Goal: Task Accomplishment & Management: Complete application form

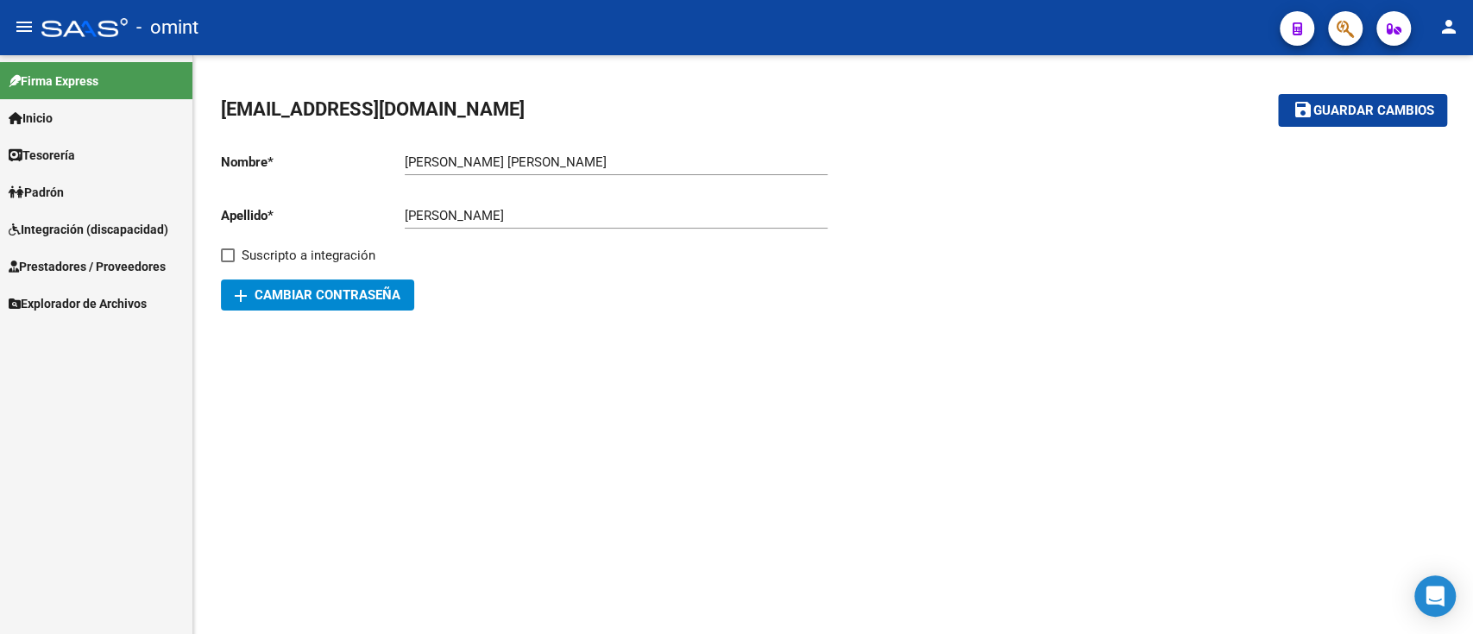
click at [90, 234] on span "Integración (discapacidad)" at bounding box center [89, 229] width 160 height 19
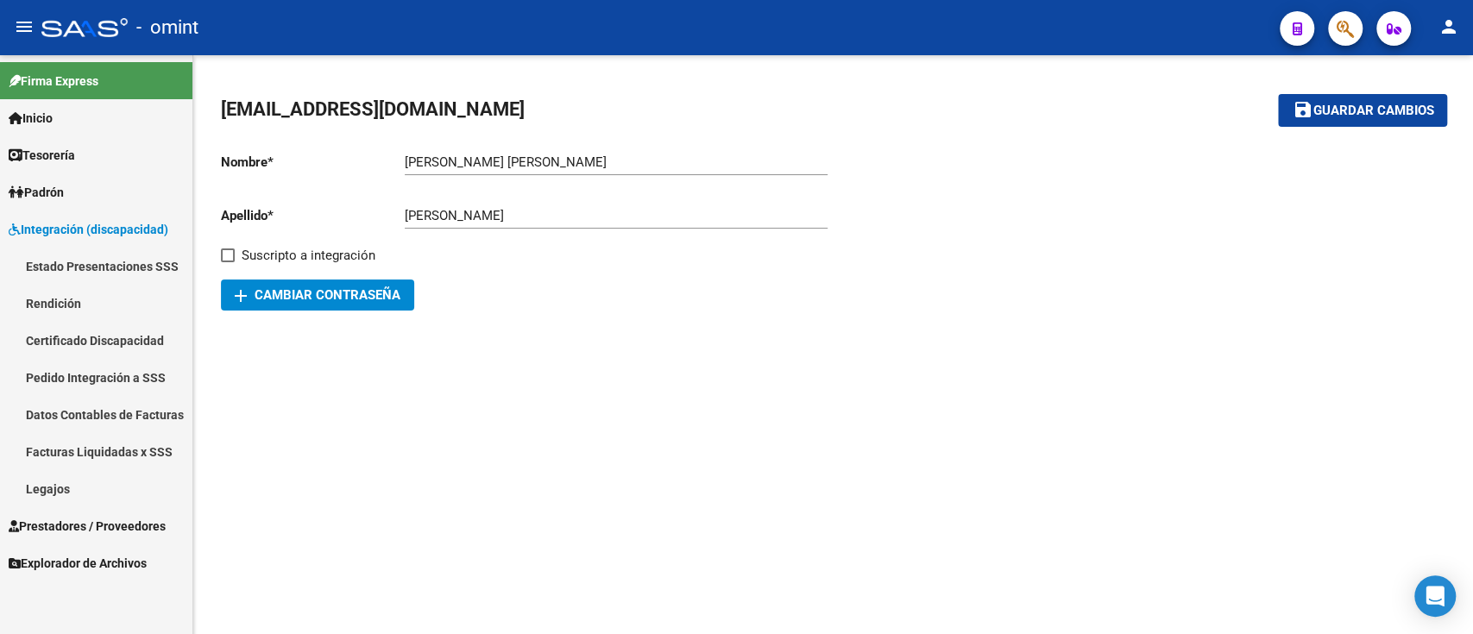
click at [153, 334] on link "Certificado Discapacidad" at bounding box center [96, 340] width 192 height 37
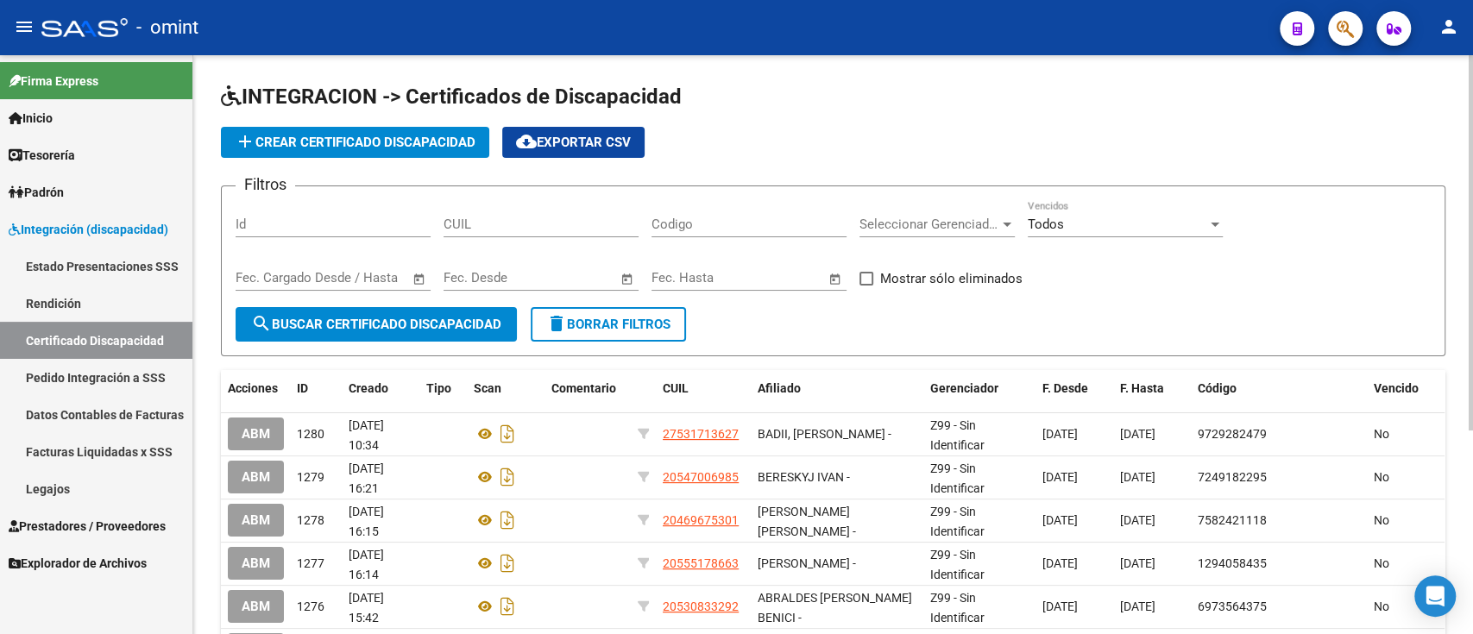
click at [549, 223] on input "CUIL" at bounding box center [541, 225] width 195 height 16
paste input "27-53238079-6"
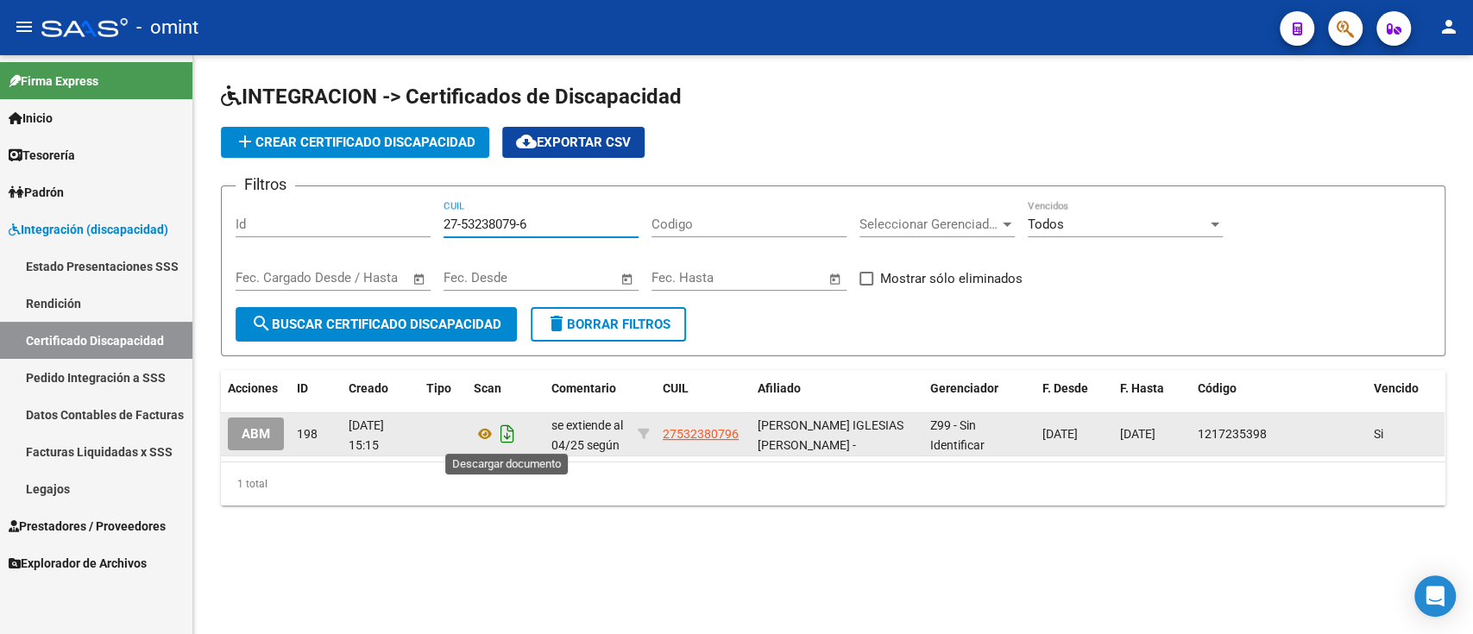
type input "27-53238079-6"
click at [503, 431] on icon "Descargar documento" at bounding box center [507, 434] width 22 height 28
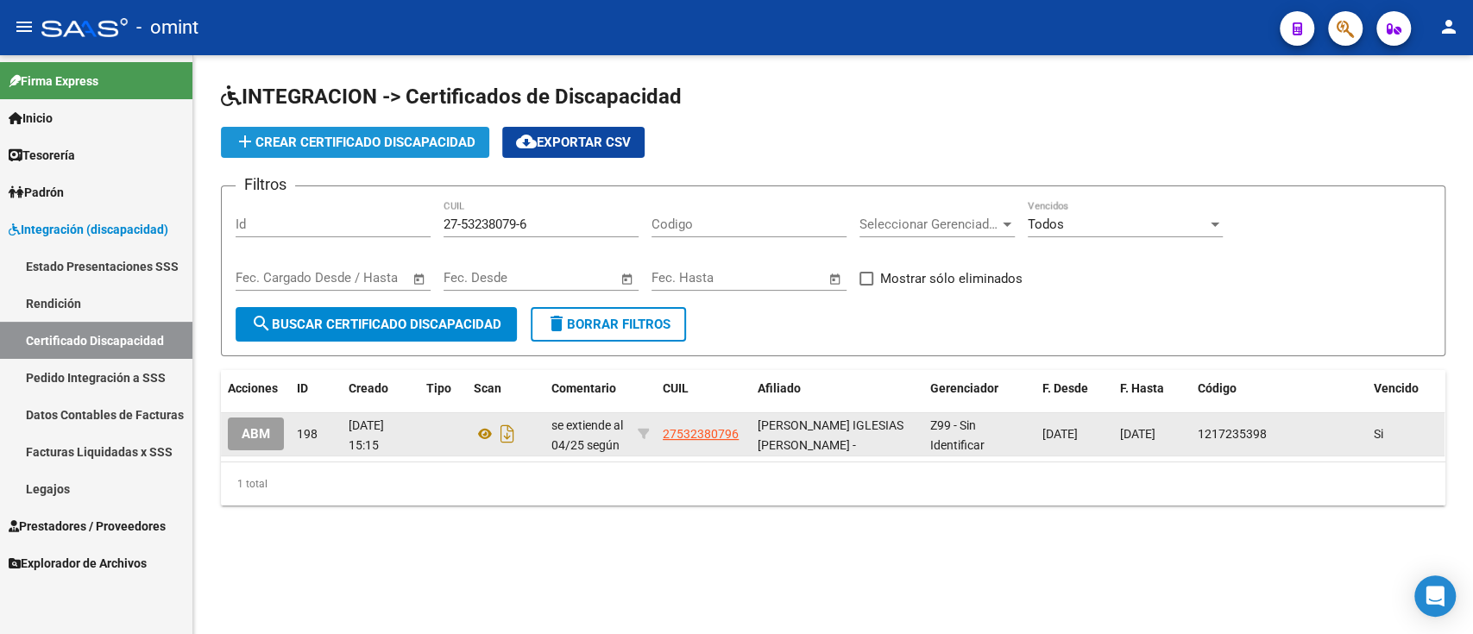
click at [337, 135] on span "add Crear Certificado Discapacidad" at bounding box center [355, 143] width 241 height 16
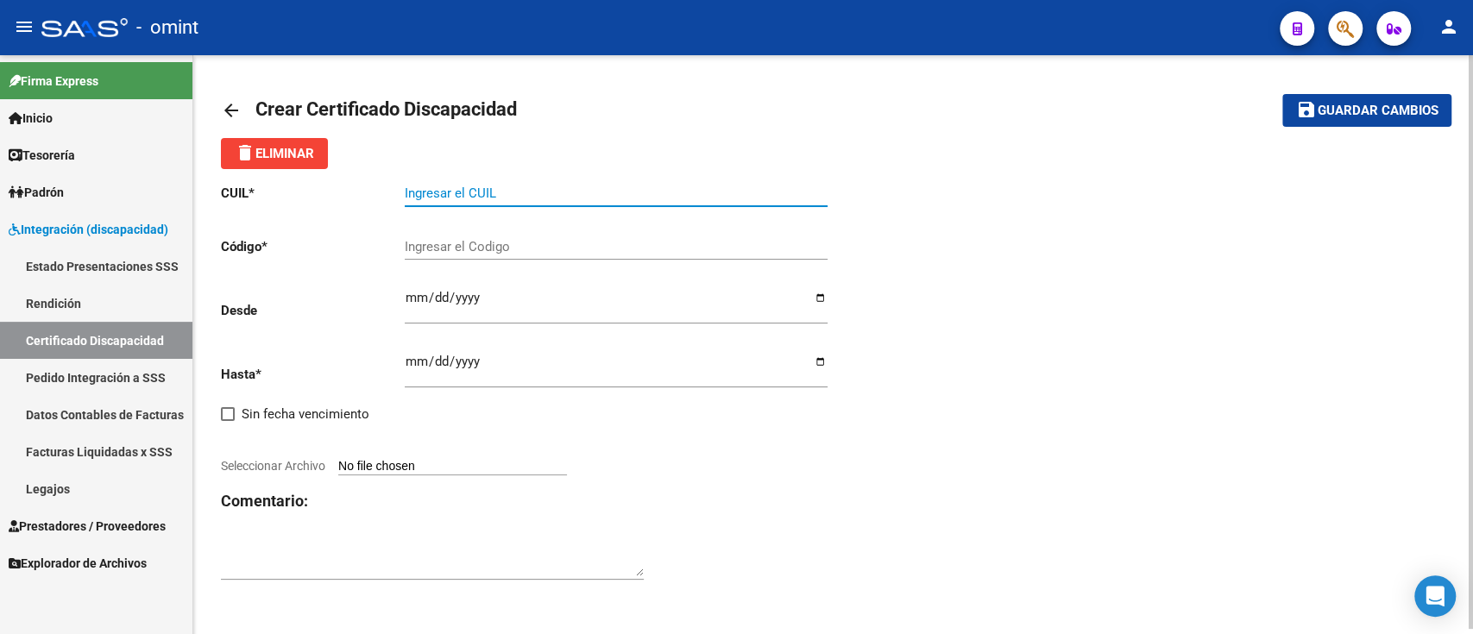
click at [526, 188] on input "Ingresar el CUIL" at bounding box center [616, 194] width 423 height 16
paste input "27-53238079-6"
type input "27-53238079-6"
click at [519, 238] on div "Ingresar el Codigo" at bounding box center [616, 241] width 423 height 37
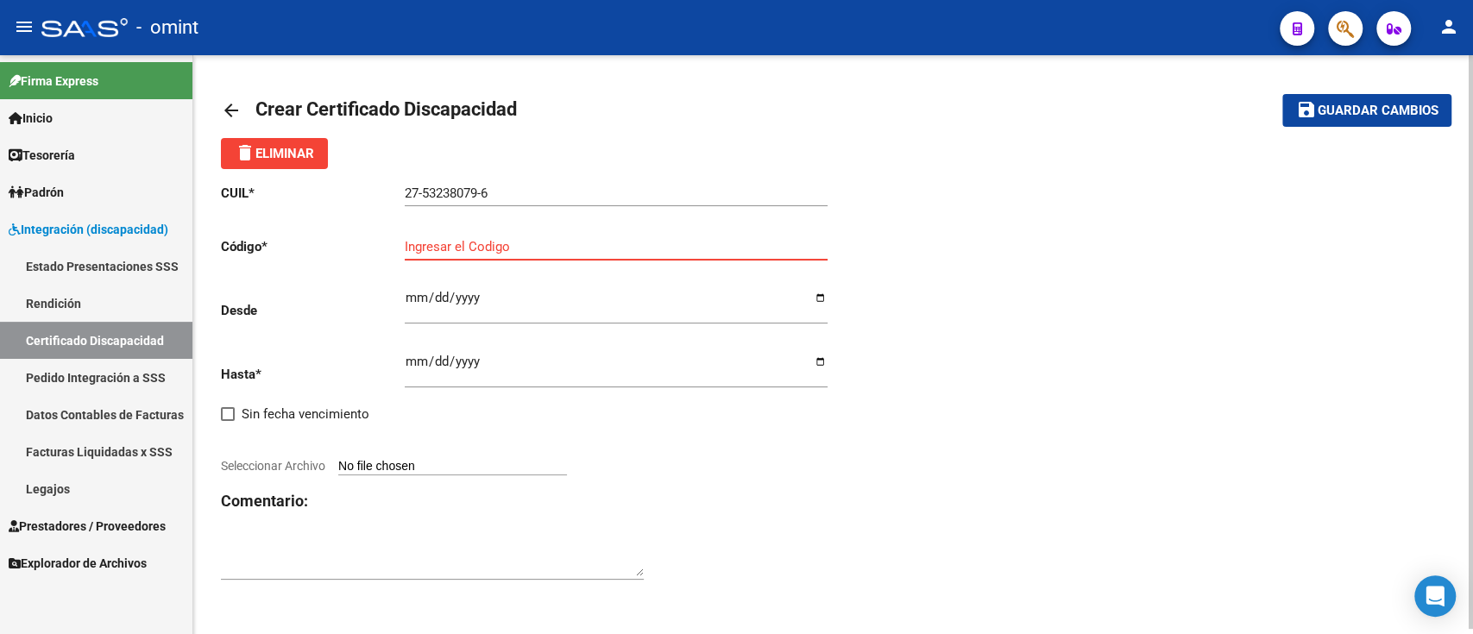
click at [525, 243] on input "Ingresar el Codigo" at bounding box center [616, 247] width 423 height 16
type input "4739700177"
click at [641, 307] on input "Ingresar fec. Desde" at bounding box center [616, 305] width 423 height 28
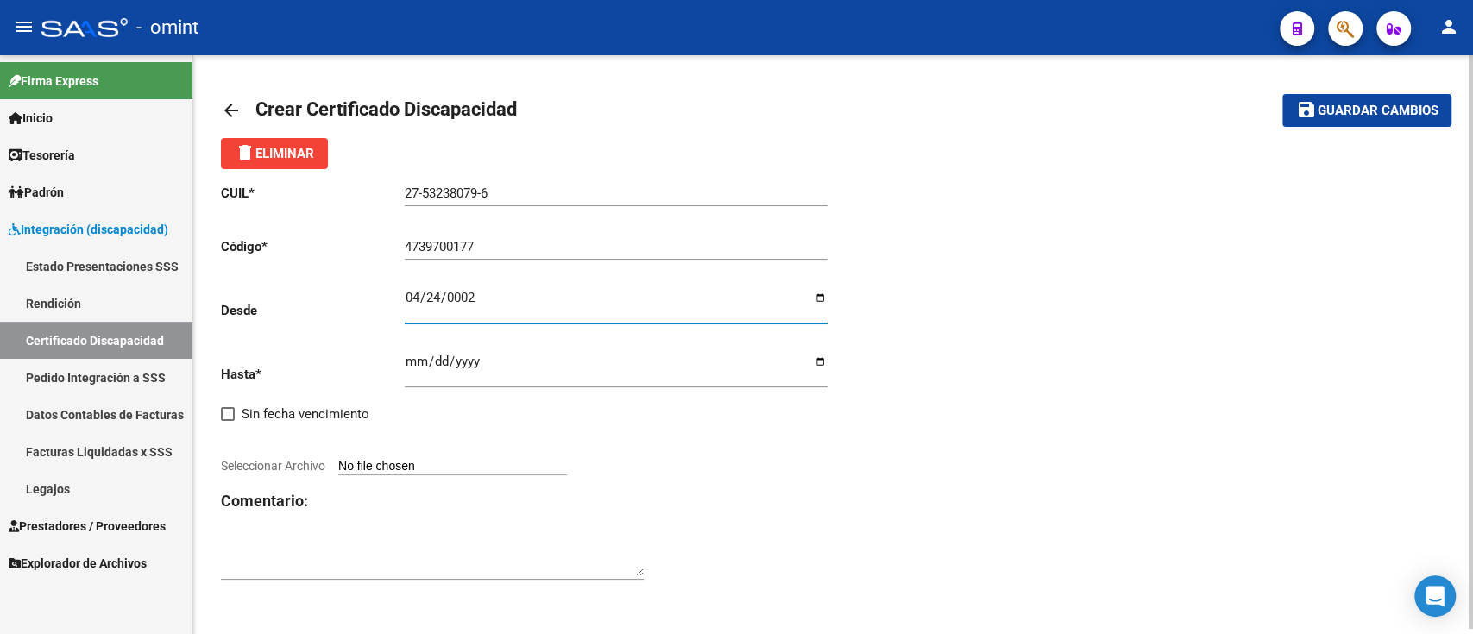
type input "0029-04-24"
type input "[DATE]"
click at [504, 373] on input "Ingresar fec. Hasta" at bounding box center [616, 369] width 423 height 28
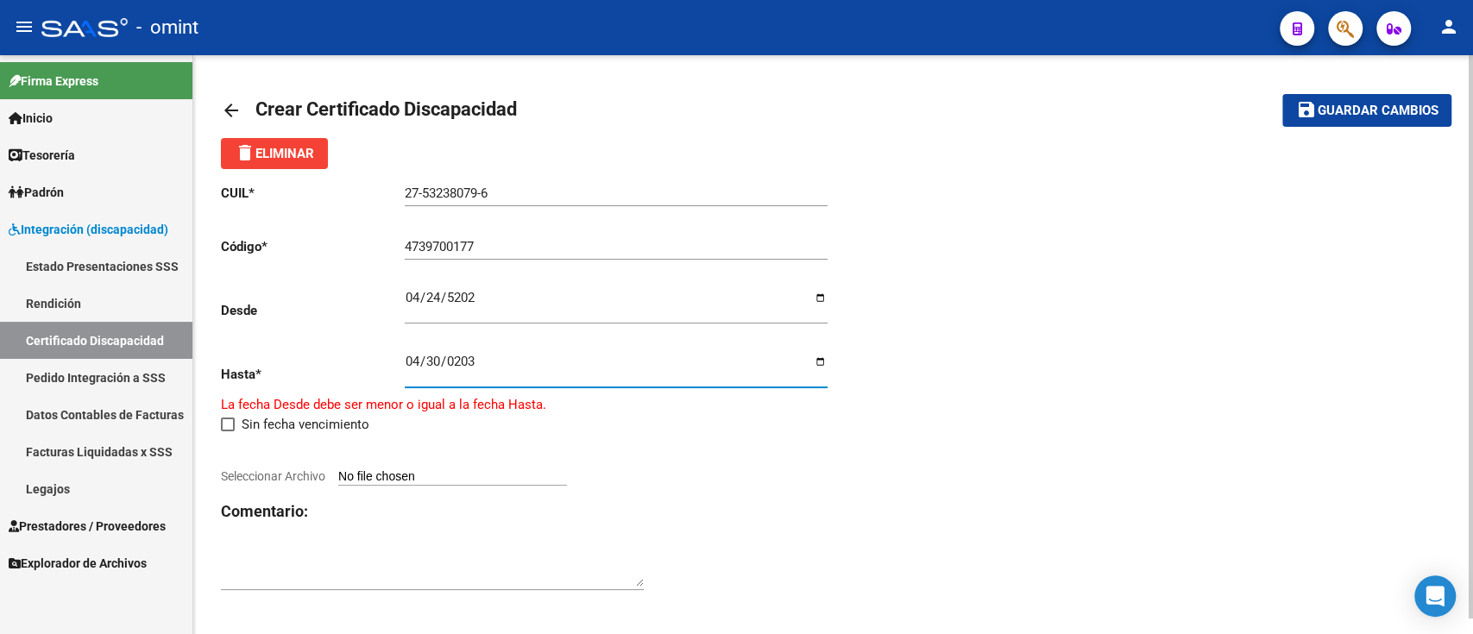
type input "[DATE]"
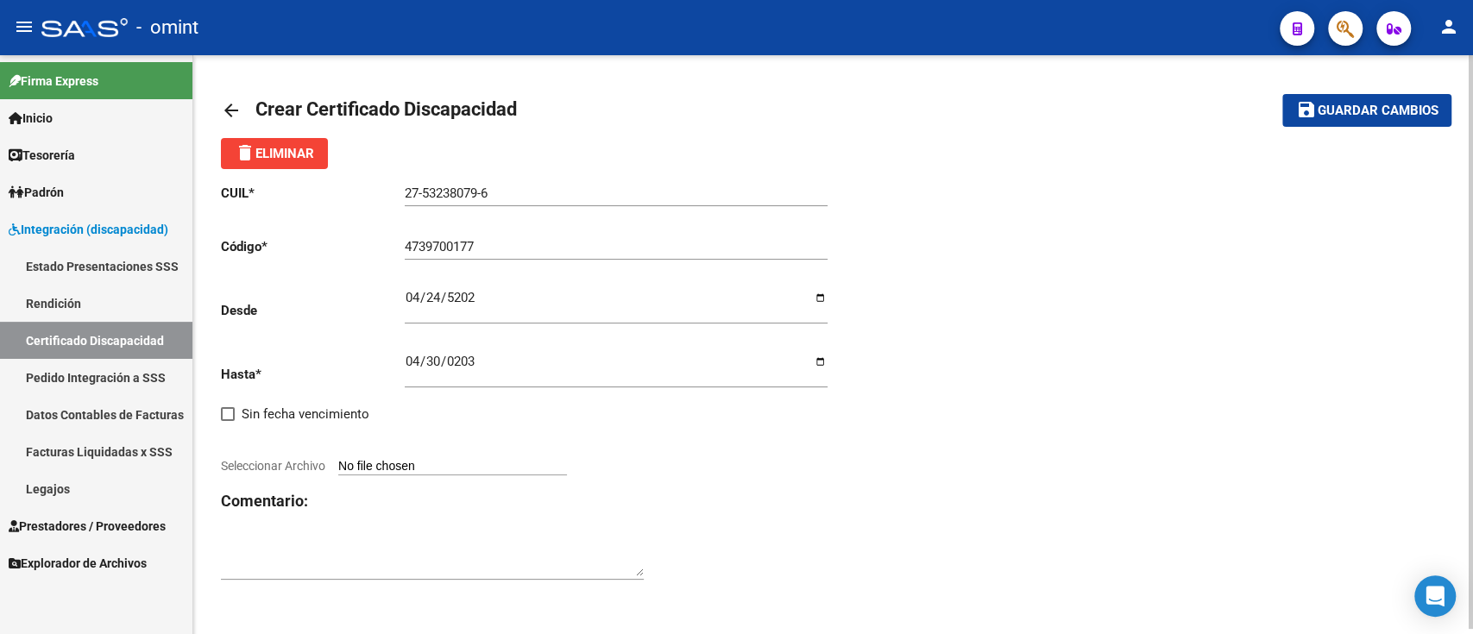
click at [380, 459] on app-file-uploader "Seleccionar Archivo" at bounding box center [401, 466] width 360 height 16
click at [443, 473] on input "Seleccionar Archivo" at bounding box center [452, 467] width 229 height 16
type input "C:\fakepath\cud de viglioti victoria133903279342935420.jpg"
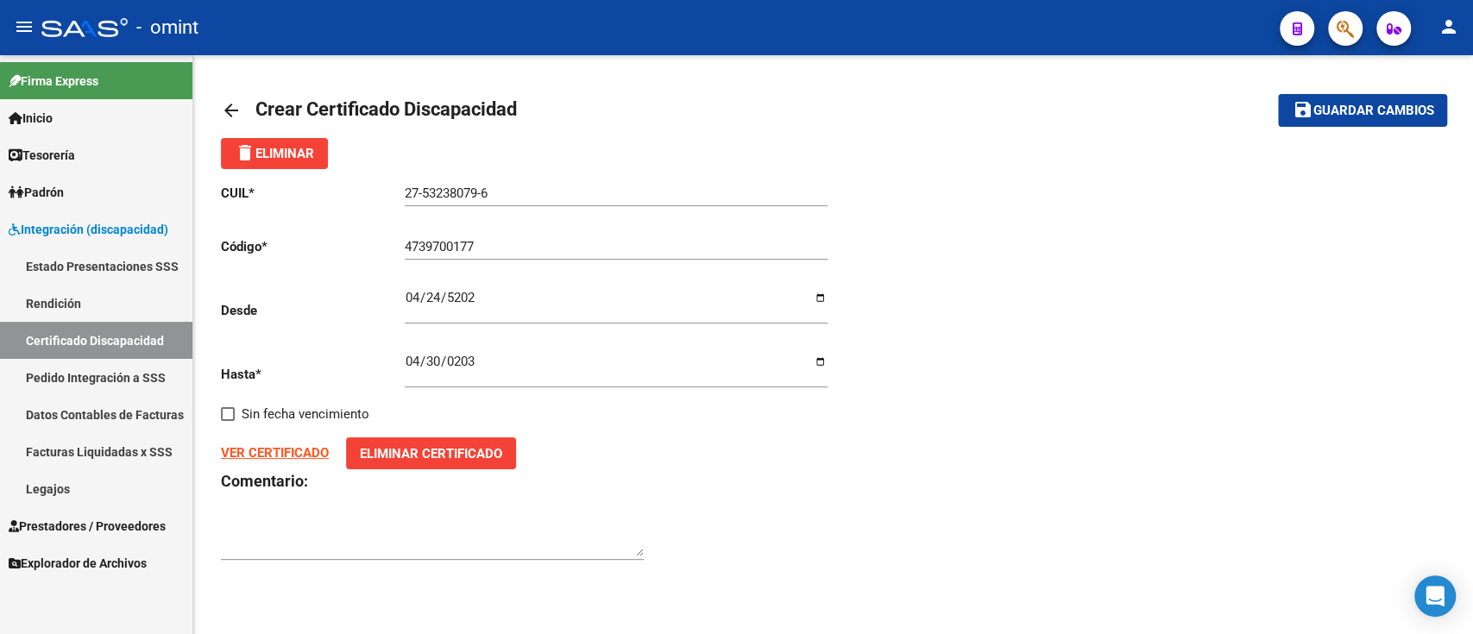
click at [1435, 104] on button "save Guardar cambios" at bounding box center [1362, 110] width 169 height 32
